Goal: Transaction & Acquisition: Purchase product/service

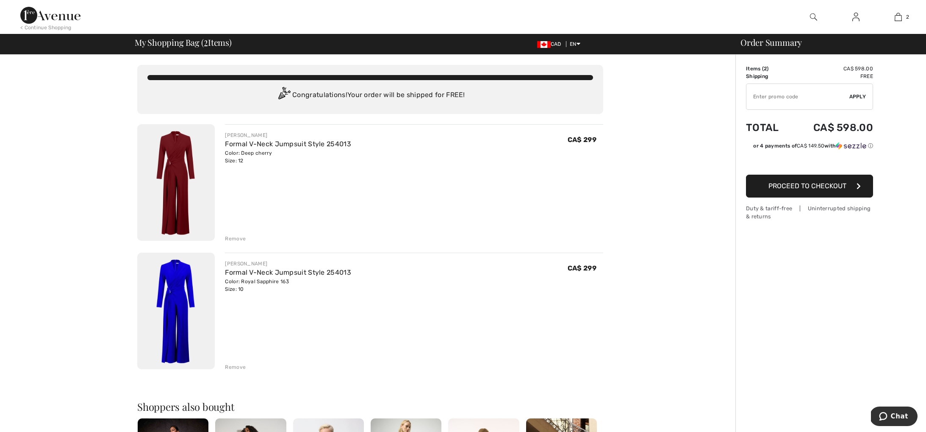
click at [788, 185] on span "Proceed to Checkout" at bounding box center [807, 186] width 78 height 8
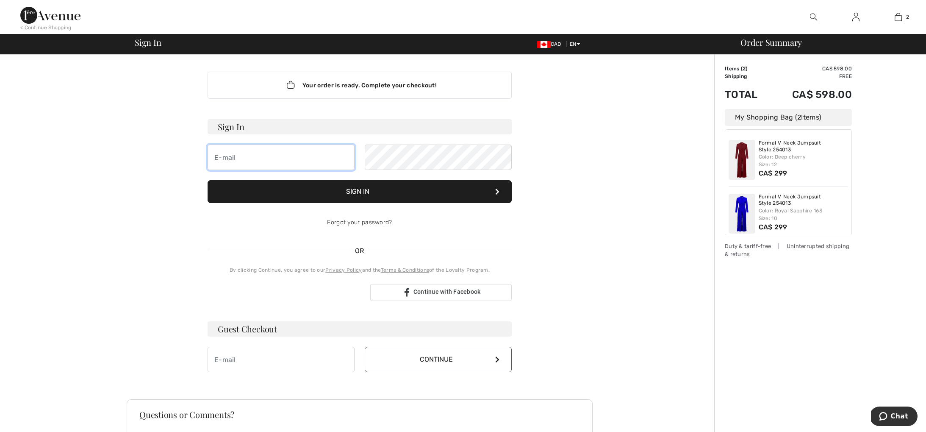
click at [244, 160] on input "email" at bounding box center [281, 156] width 147 height 25
type input "elainemoore939@gmail.com"
click at [356, 191] on button "Sign In" at bounding box center [360, 191] width 304 height 23
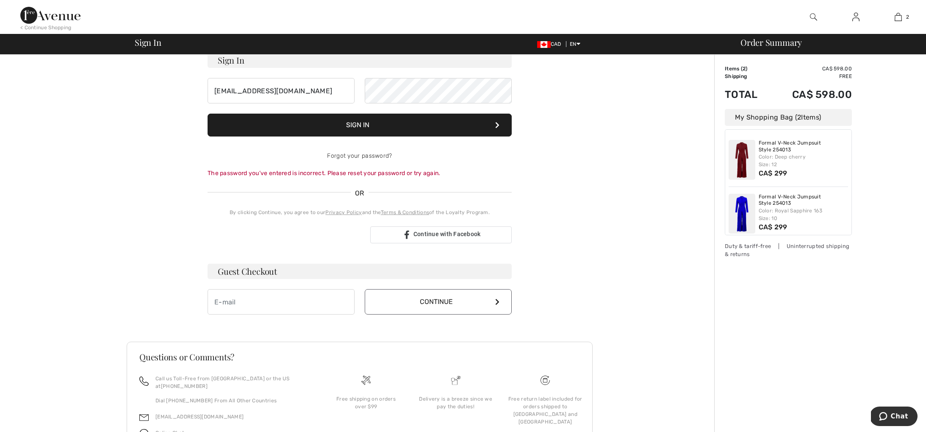
scroll to position [69, 0]
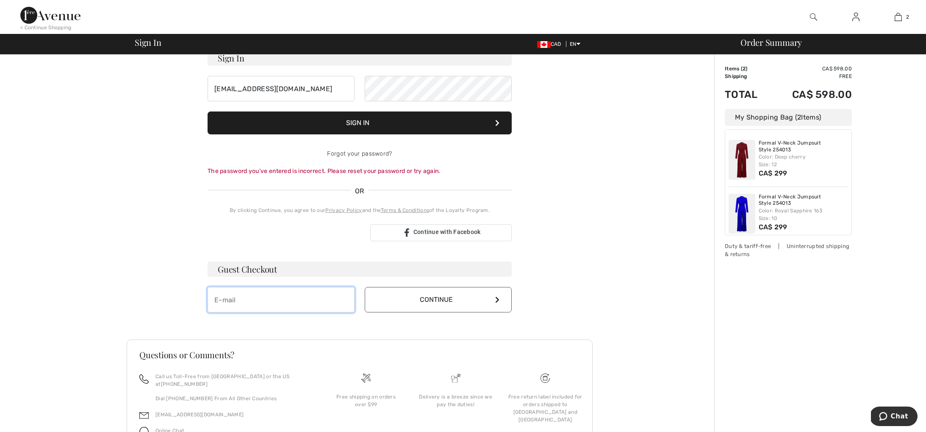
click at [270, 297] on input "email" at bounding box center [281, 299] width 147 height 25
type input "elainemoore939@gmail.com"
click at [458, 297] on button "Continue" at bounding box center [438, 299] width 147 height 25
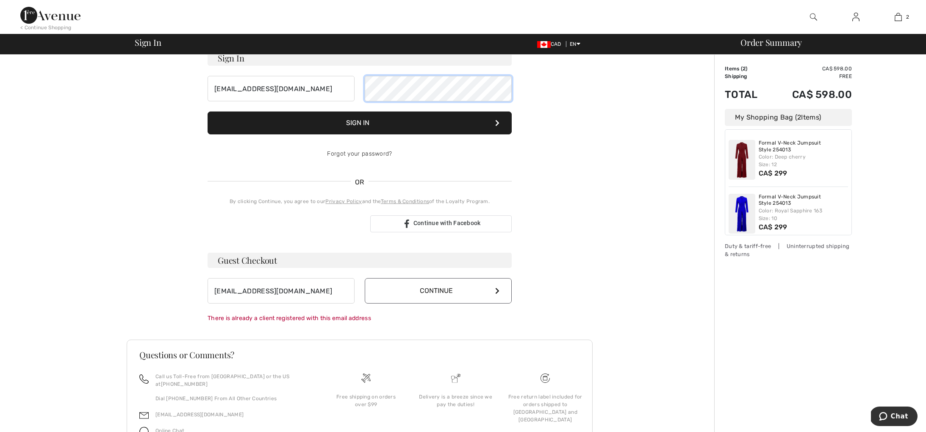
click at [339, 89] on div "elainemoore939@gmail.com" at bounding box center [360, 88] width 304 height 25
click at [454, 122] on button "Sign In" at bounding box center [360, 122] width 304 height 23
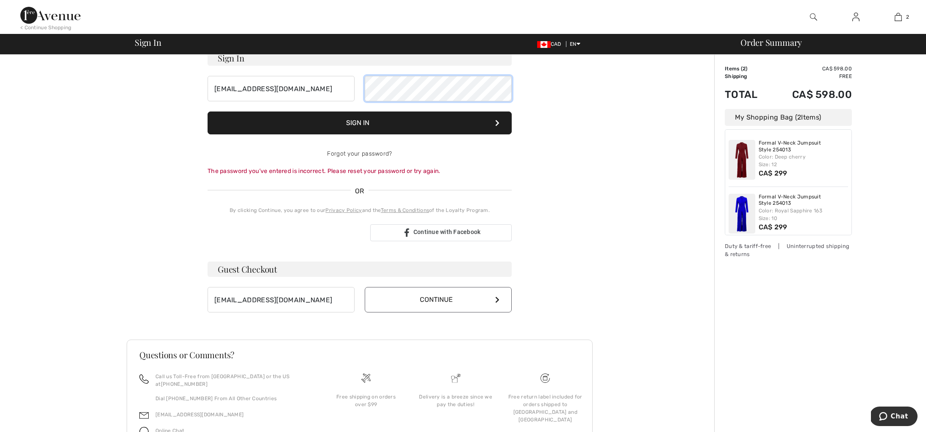
click at [335, 85] on div "[EMAIL_ADDRESS][DOMAIN_NAME]" at bounding box center [360, 88] width 304 height 25
click at [208, 111] on button "Sign In" at bounding box center [360, 122] width 304 height 23
click at [349, 153] on link "Forgot your password?" at bounding box center [359, 153] width 65 height 7
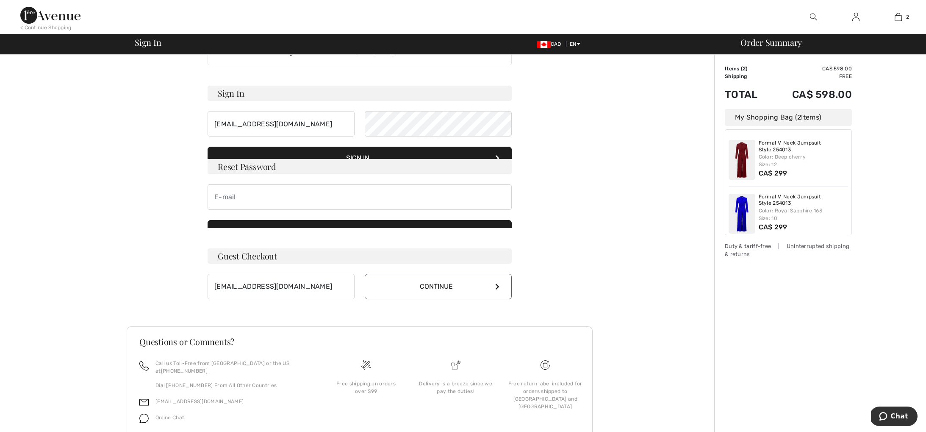
scroll to position [18, 0]
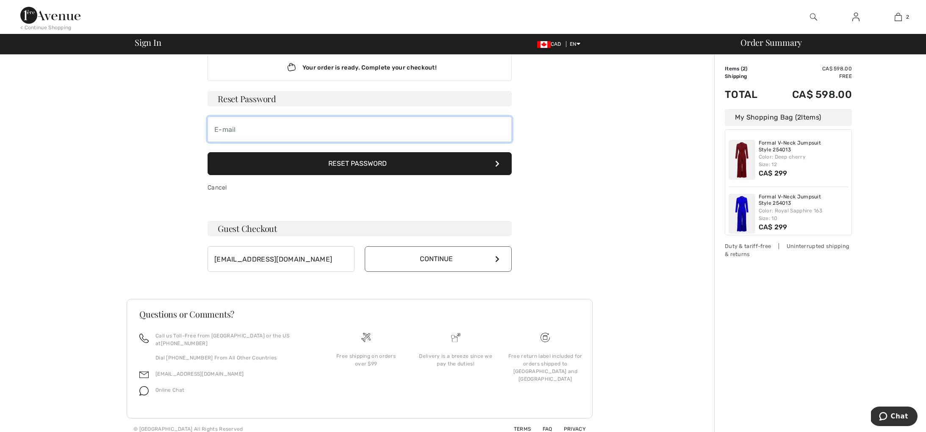
click at [266, 133] on input "email" at bounding box center [360, 128] width 304 height 25
type input "[EMAIL_ADDRESS][DOMAIN_NAME]"
click at [338, 164] on button "Reset Password" at bounding box center [360, 163] width 304 height 23
click at [333, 162] on button "Reset Password" at bounding box center [360, 163] width 304 height 23
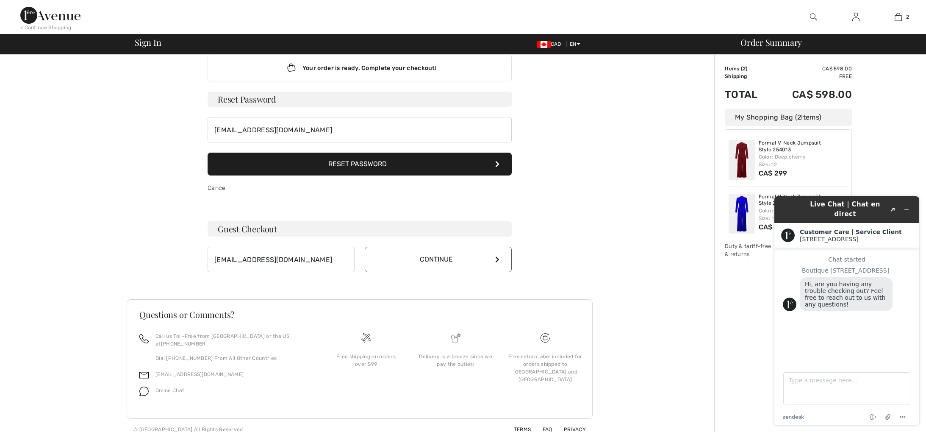
scroll to position [0, 0]
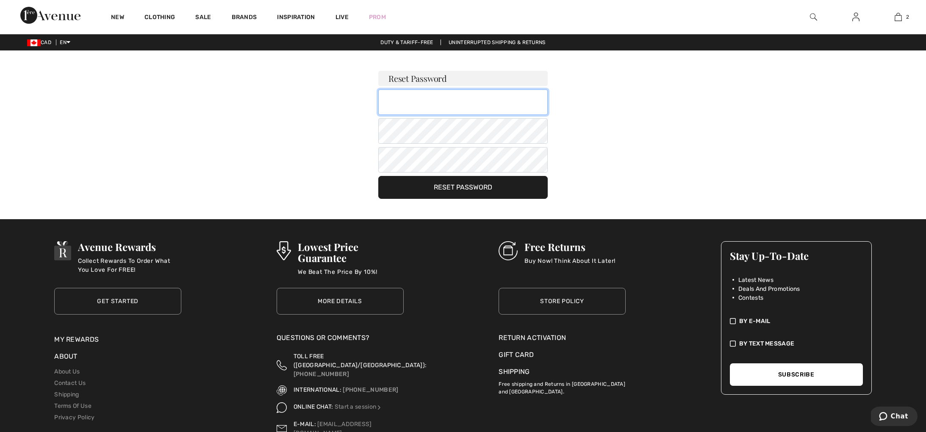
click at [412, 105] on input "email" at bounding box center [462, 101] width 169 height 25
type input "Canmore.2023"
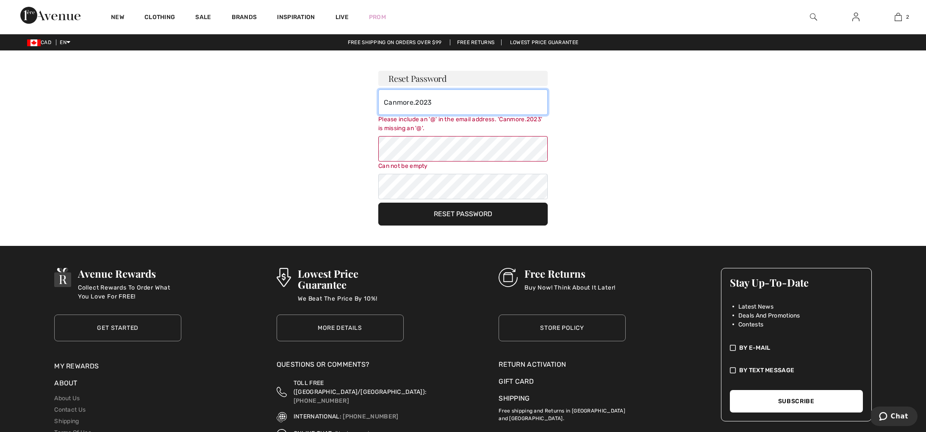
drag, startPoint x: 438, startPoint y: 101, endPoint x: 355, endPoint y: 96, distance: 83.1
click at [357, 97] on div "Reset Password Canmore.2023 Please include an '@' in the email address. 'Canmor…" at bounding box center [462, 137] width 593 height 175
type input "[EMAIL_ADDRESS][DOMAIN_NAME]"
drag, startPoint x: 374, startPoint y: 149, endPoint x: 418, endPoint y: 153, distance: 43.8
click at [375, 149] on div "Reset Password elainemoore939@gmail.com Please include an '@' in the email addr…" at bounding box center [462, 137] width 593 height 175
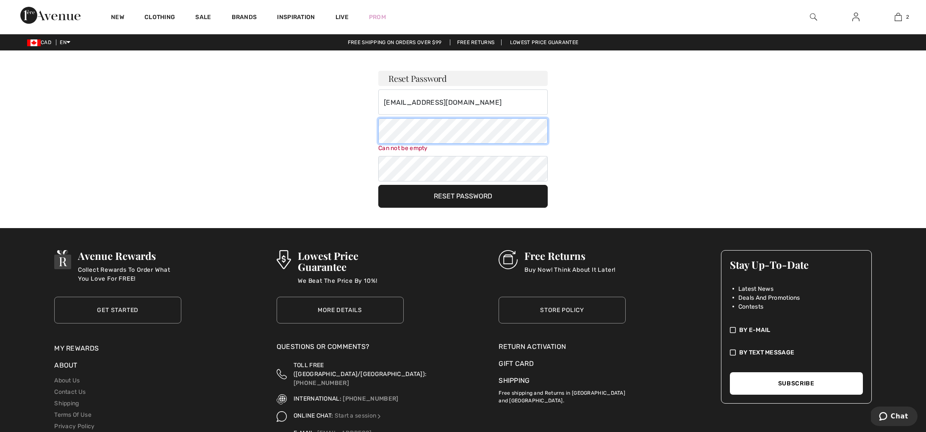
scroll to position [12, 0]
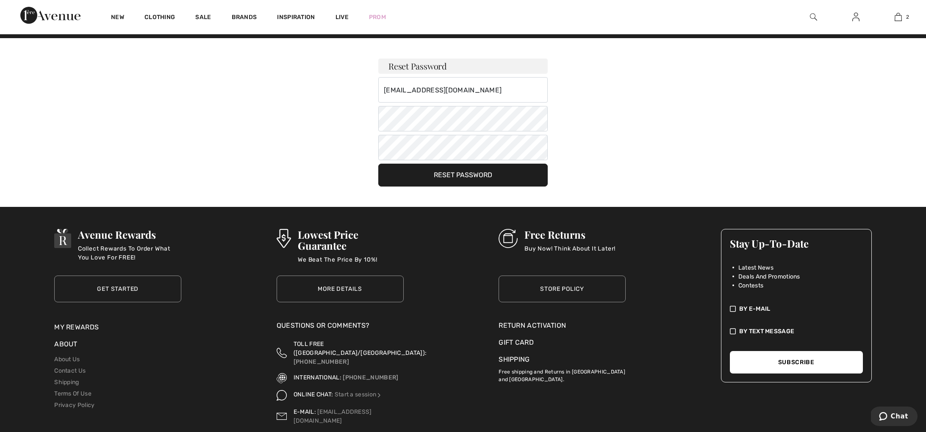
click at [448, 174] on button "Reset Password" at bounding box center [462, 174] width 169 height 23
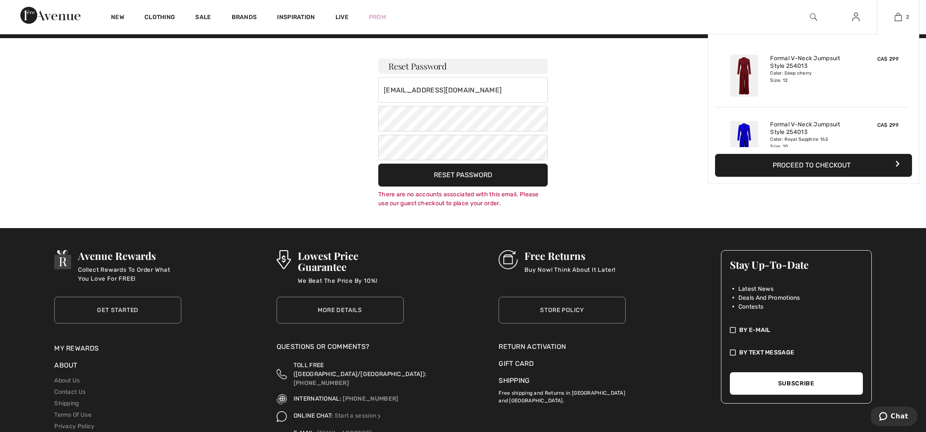
click at [807, 165] on button "Proceed to Checkout" at bounding box center [813, 165] width 197 height 23
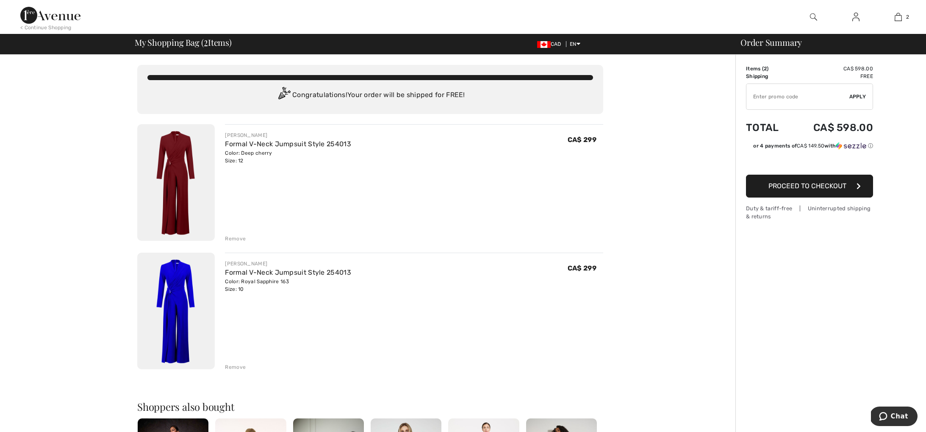
click at [791, 186] on span "Proceed to Checkout" at bounding box center [807, 186] width 78 height 8
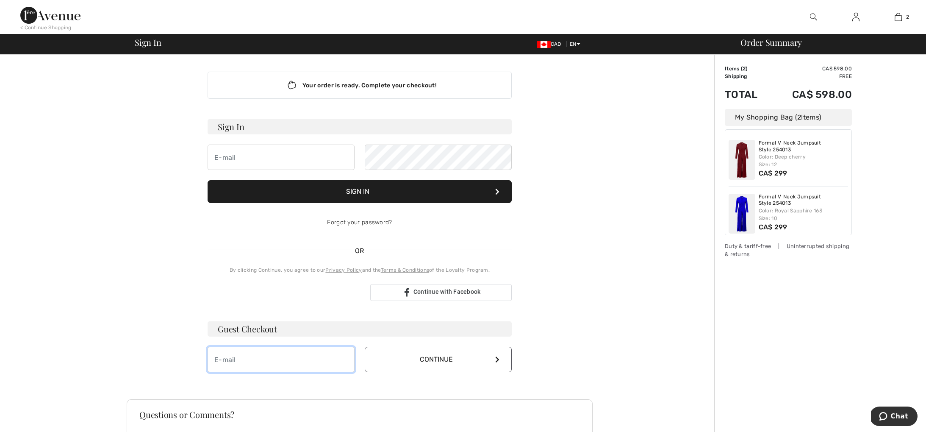
click at [272, 363] on input "email" at bounding box center [281, 358] width 147 height 25
type input "elainemoore939@gmail.com"
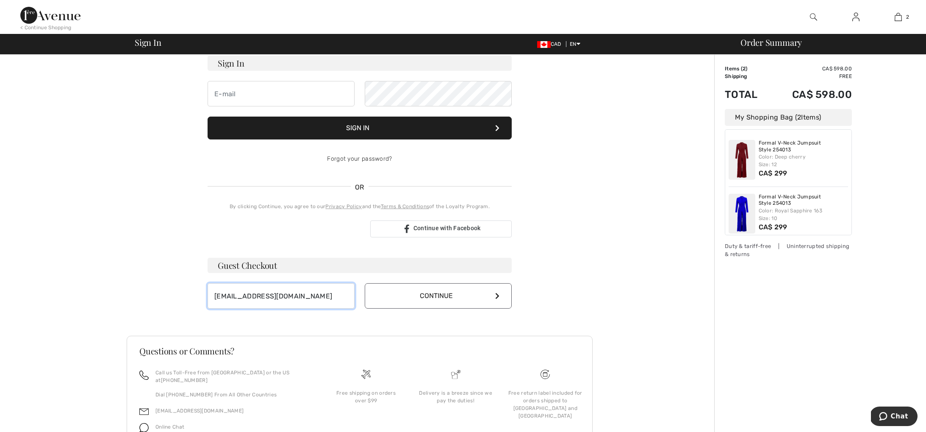
scroll to position [100, 0]
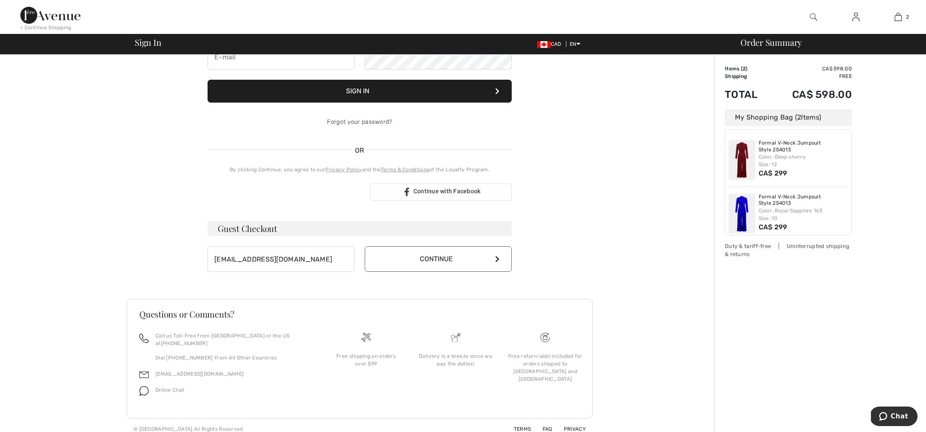
click at [423, 257] on button "Continue" at bounding box center [438, 258] width 147 height 25
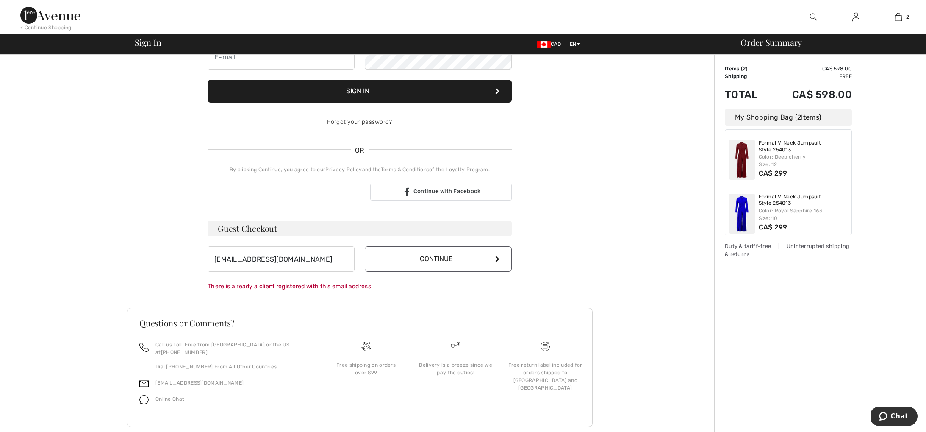
click at [421, 258] on button "Continue" at bounding box center [438, 258] width 147 height 25
click at [316, 260] on input "[EMAIL_ADDRESS][DOMAIN_NAME]" at bounding box center [281, 258] width 147 height 25
drag, startPoint x: 316, startPoint y: 260, endPoint x: 150, endPoint y: 254, distance: 166.1
click at [150, 255] on div "Your order is ready. Complete your checkout! Sign In Sign In Forgot your passwo…" at bounding box center [360, 201] width 466 height 494
type input "[EMAIL_ADDRESS][DOMAIN_NAME]"
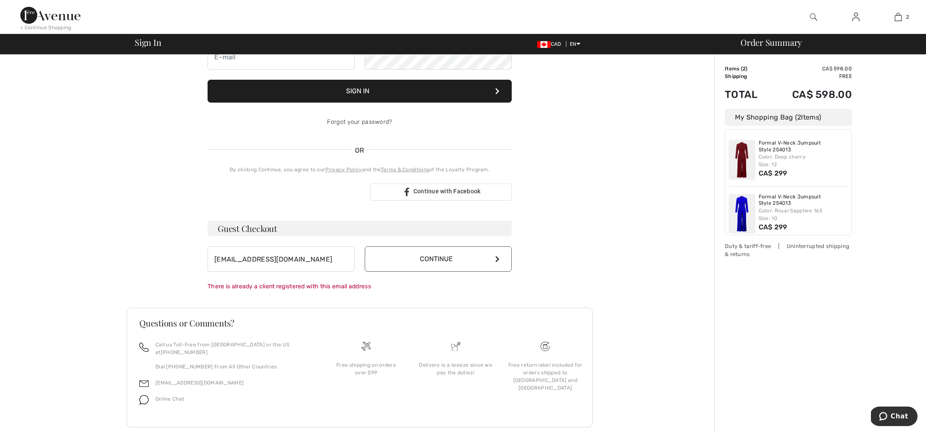
click at [404, 305] on div "Your order is ready. Complete your checkout! Sign In Sign In Forgot your passwo…" at bounding box center [360, 201] width 466 height 494
click at [491, 255] on button "Continue" at bounding box center [438, 258] width 147 height 25
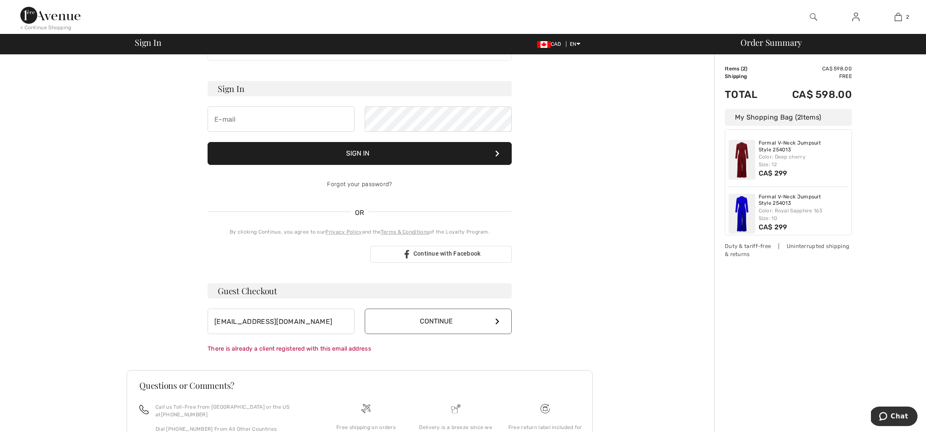
scroll to position [0, 0]
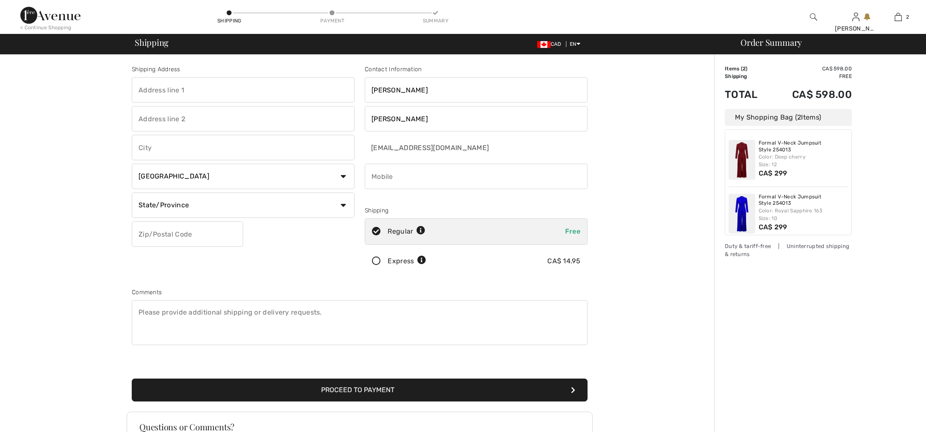
click at [482, 358] on div "Proceed to Payment" at bounding box center [360, 379] width 466 height 43
click at [376, 259] on icon at bounding box center [376, 261] width 22 height 9
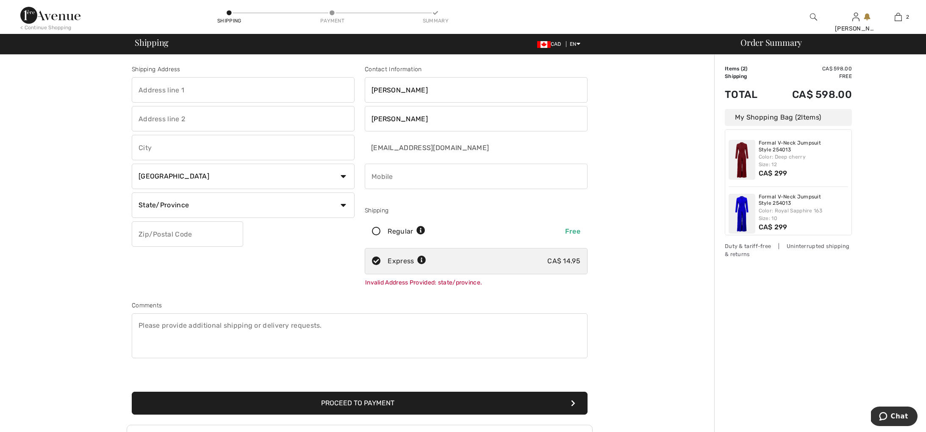
click at [198, 91] on input "text" at bounding box center [243, 89] width 223 height 25
type input "[STREET_ADDRESS]"
type input "[GEOGRAPHIC_DATA]"
select select "AB"
type input "T6R2S2"
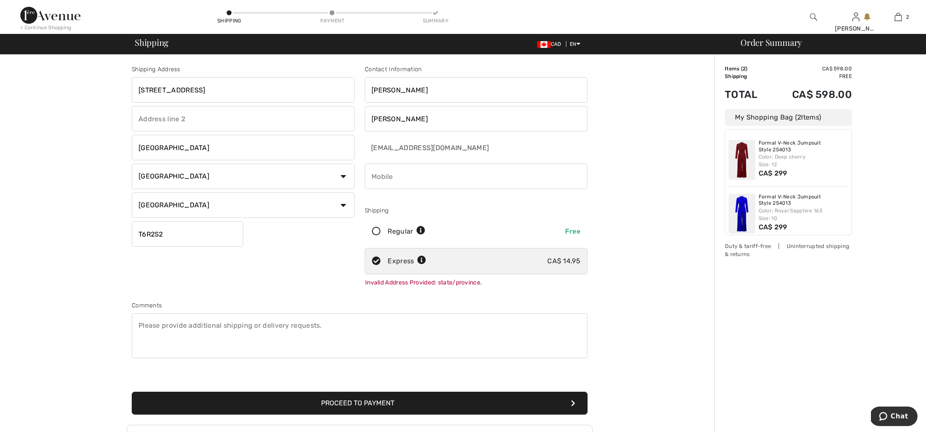
type input "7809406598"
click at [357, 401] on button "Proceed to Payment" at bounding box center [360, 402] width 456 height 23
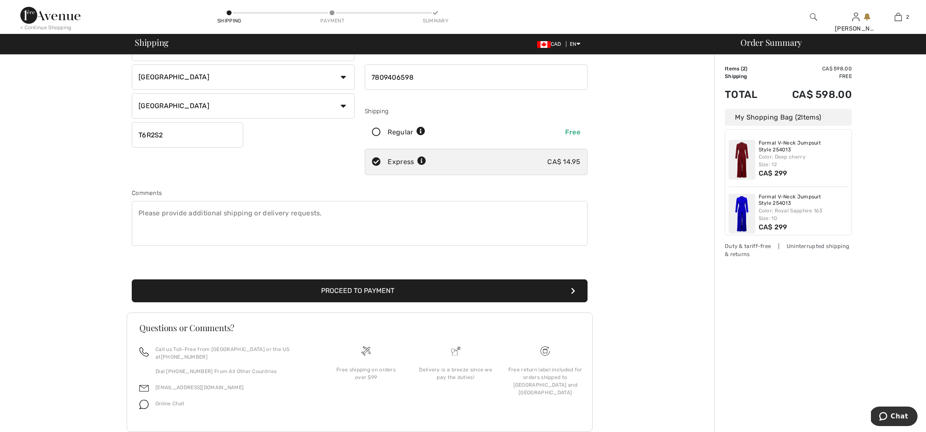
scroll to position [112, 0]
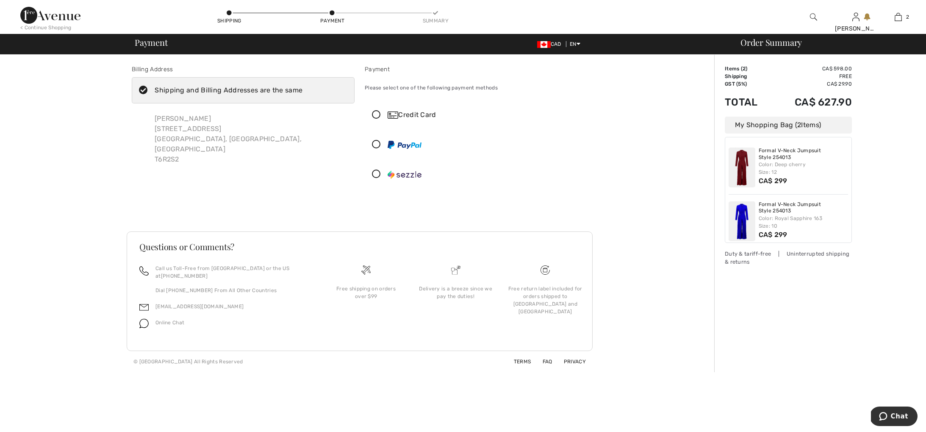
click at [406, 115] on div "Credit Card" at bounding box center [485, 115] width 194 height 10
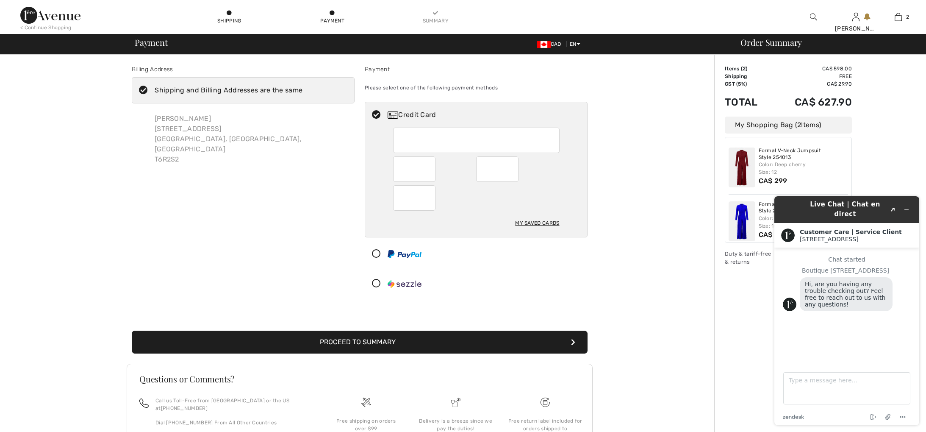
click at [542, 221] on div "My Saved Cards" at bounding box center [537, 223] width 44 height 14
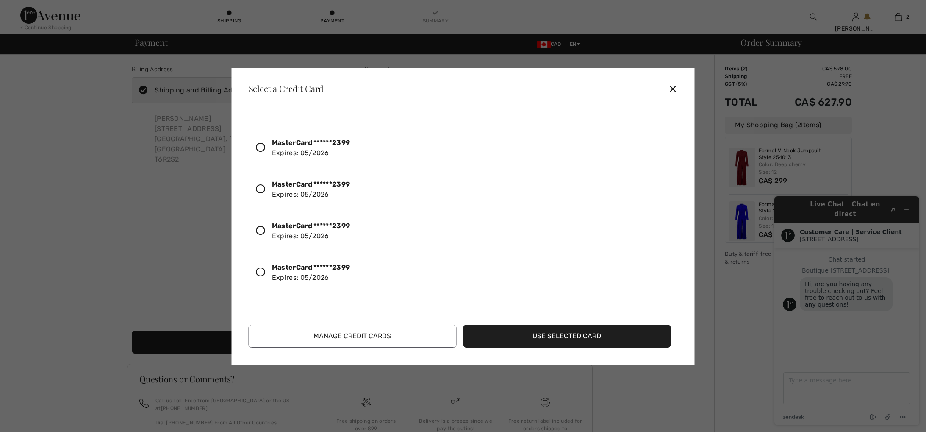
click at [261, 147] on icon at bounding box center [260, 147] width 9 height 9
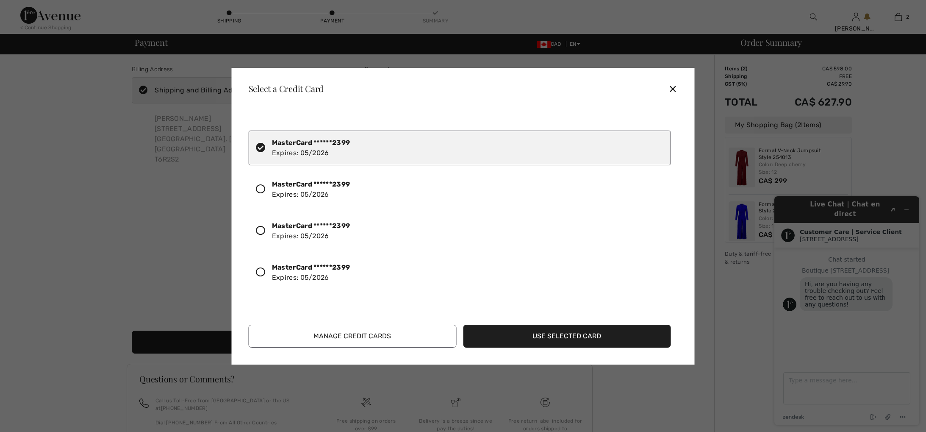
click at [543, 334] on button "Use Selected Card" at bounding box center [567, 335] width 208 height 23
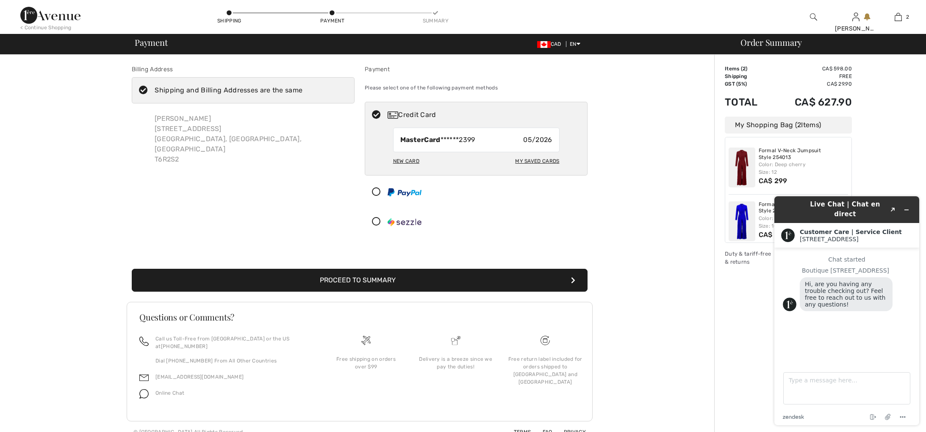
scroll to position [3, 0]
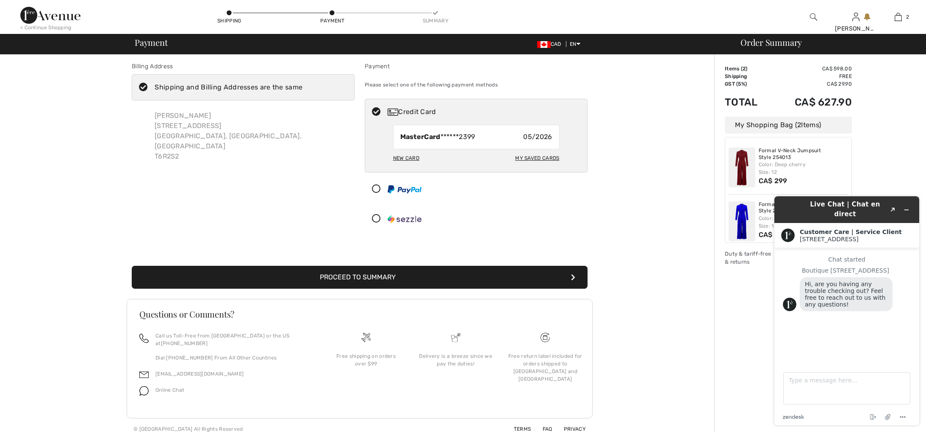
click at [348, 276] on button "Proceed to Summary" at bounding box center [360, 277] width 456 height 23
click at [348, 275] on button "Proceed to Summary" at bounding box center [360, 277] width 456 height 23
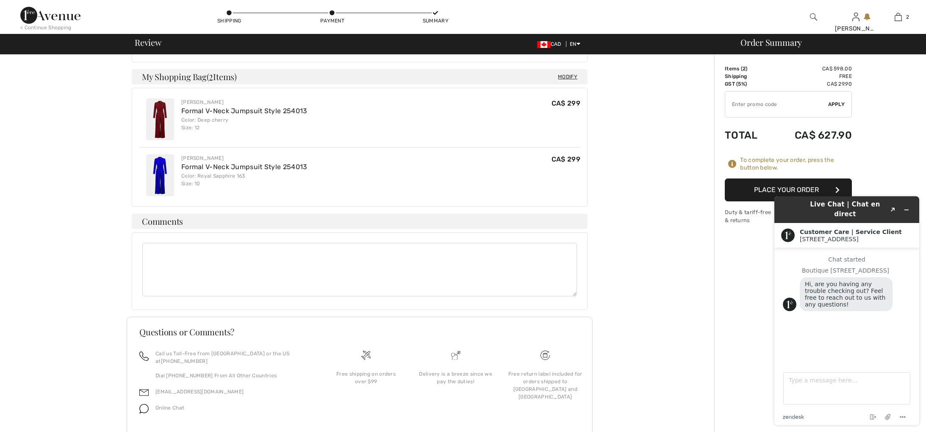
scroll to position [331, 0]
click at [761, 189] on button "Place Your Order" at bounding box center [788, 189] width 127 height 23
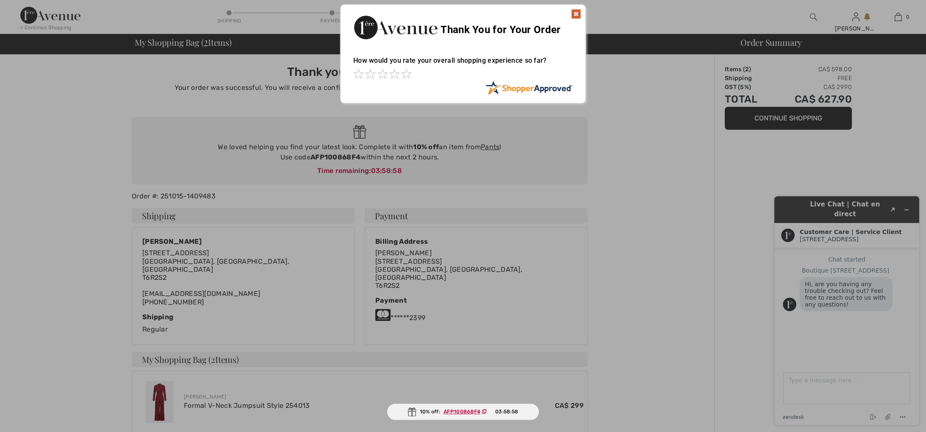
click at [576, 11] on img at bounding box center [576, 14] width 10 height 10
